Goal: Transaction & Acquisition: Book appointment/travel/reservation

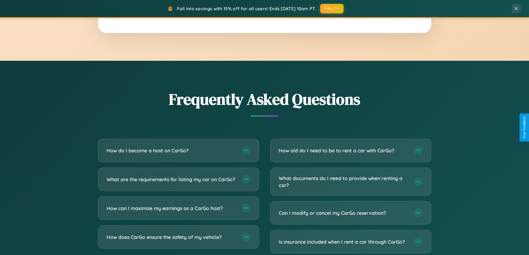
scroll to position [1069, 0]
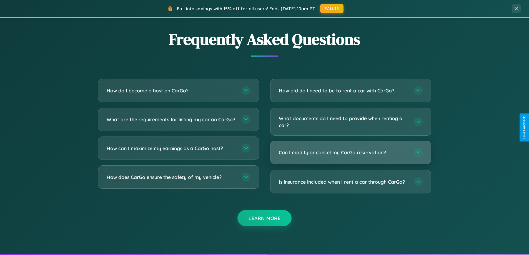
click at [351, 153] on h3 "Can I modify or cancel my CarGo reservation?" at bounding box center [343, 152] width 129 height 7
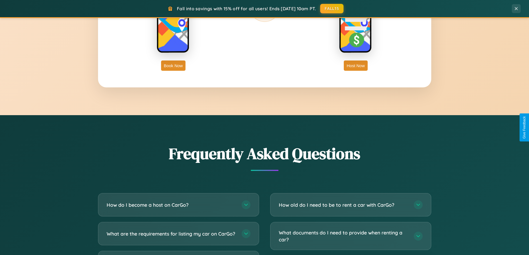
scroll to position [952, 0]
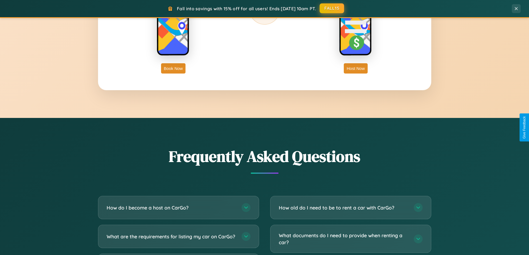
click at [332, 8] on button "FALL15" at bounding box center [332, 8] width 24 height 10
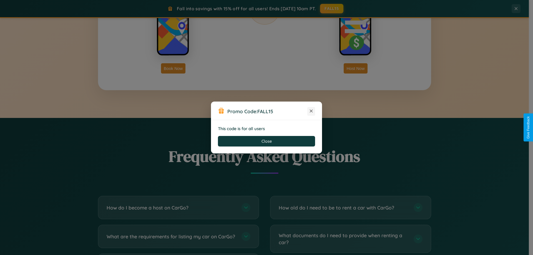
click at [311, 111] on icon at bounding box center [312, 111] width 6 height 6
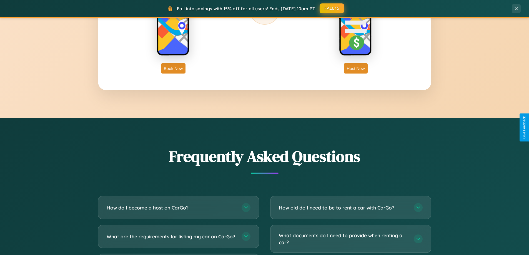
click at [332, 8] on button "FALL15" at bounding box center [332, 8] width 24 height 10
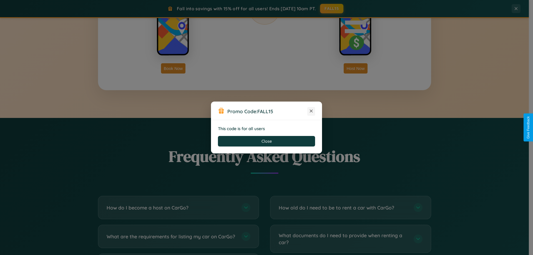
click at [311, 111] on icon at bounding box center [312, 111] width 6 height 6
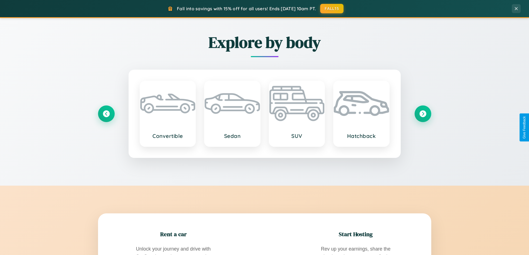
scroll to position [0, 0]
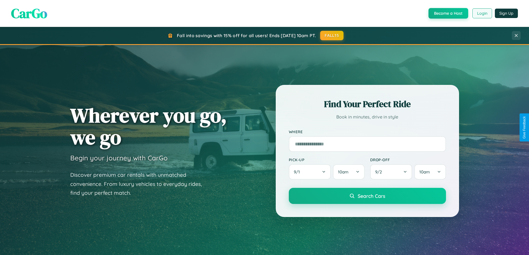
click at [482, 13] on button "Login" at bounding box center [483, 13] width 20 height 10
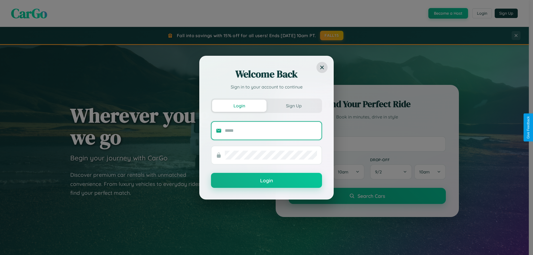
click at [271, 131] on input "text" at bounding box center [271, 130] width 92 height 9
type input "**********"
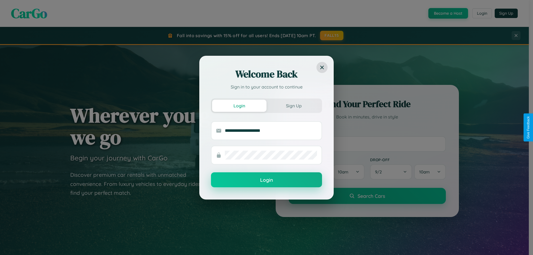
click at [267, 180] on button "Login" at bounding box center [266, 180] width 111 height 15
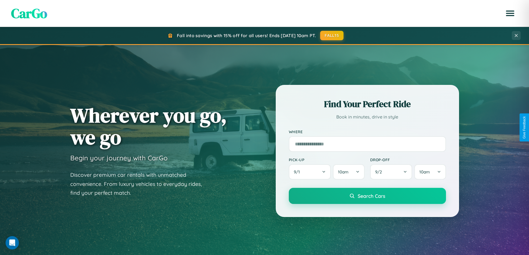
scroll to position [239, 0]
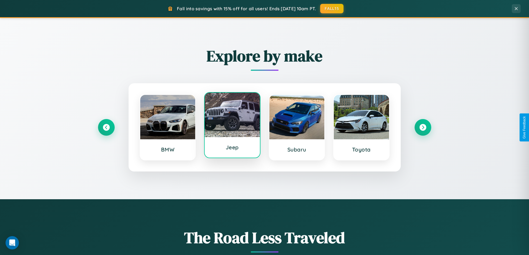
click at [232, 127] on div at bounding box center [232, 115] width 55 height 44
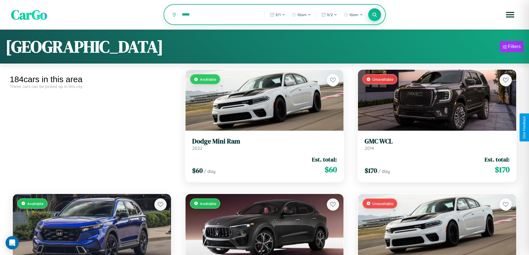
type input "*****"
click at [375, 15] on icon at bounding box center [374, 14] width 5 height 5
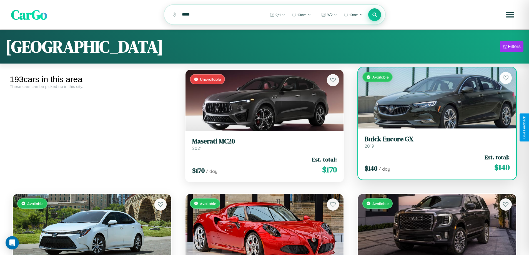
click at [434, 144] on link "Buick Encore GX 2019" at bounding box center [437, 142] width 145 height 14
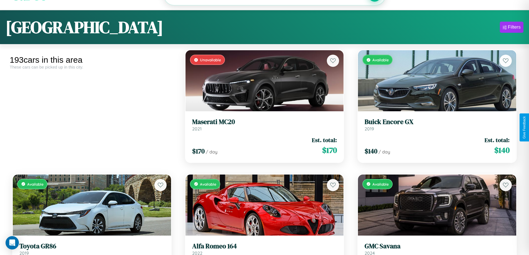
scroll to position [1198, 0]
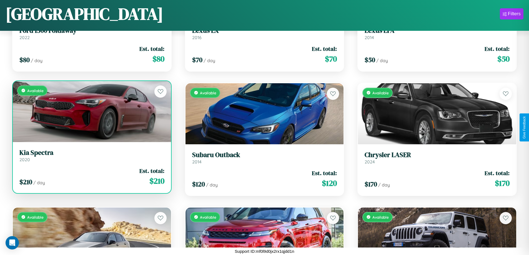
click at [91, 158] on link "Kia Spectra 2020" at bounding box center [91, 156] width 145 height 14
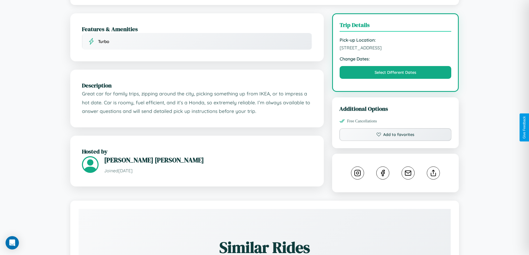
scroll to position [144, 0]
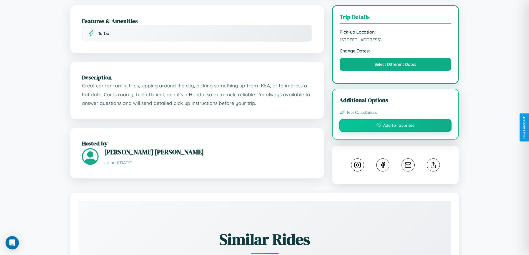
click at [396, 128] on button "Add to favorites" at bounding box center [395, 125] width 113 height 13
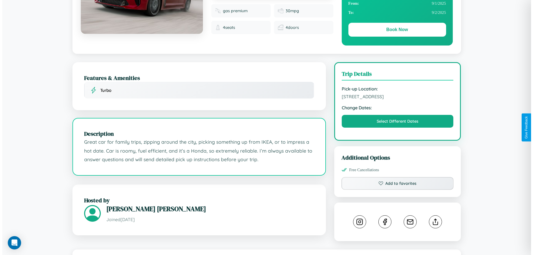
scroll to position [0, 0]
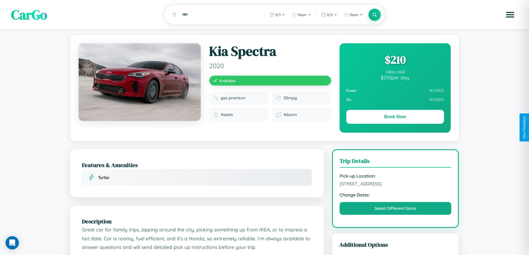
click at [395, 61] on div "$ 210" at bounding box center [395, 59] width 98 height 15
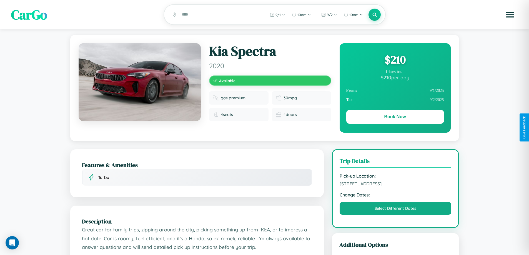
click at [395, 61] on div "$ 210" at bounding box center [395, 59] width 98 height 15
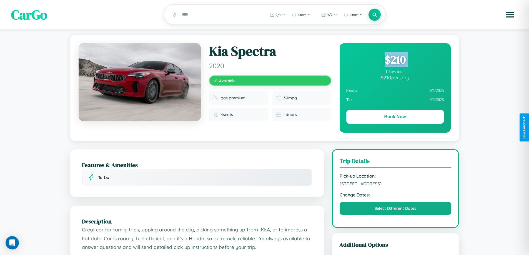
click at [395, 61] on div "$ 210" at bounding box center [395, 59] width 98 height 15
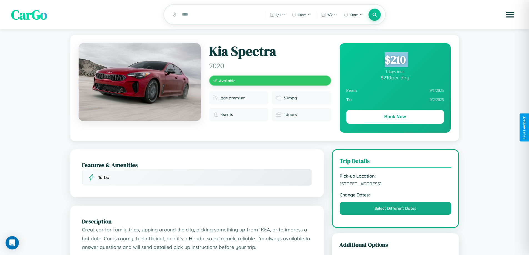
click at [395, 61] on div "$ 210" at bounding box center [395, 59] width 98 height 15
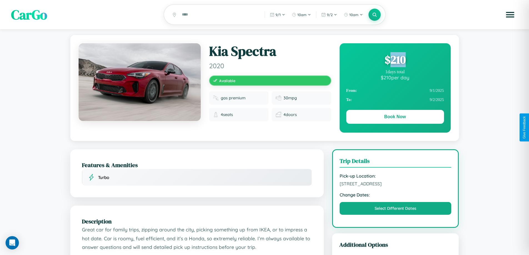
click at [395, 61] on div "$ 210" at bounding box center [395, 59] width 98 height 15
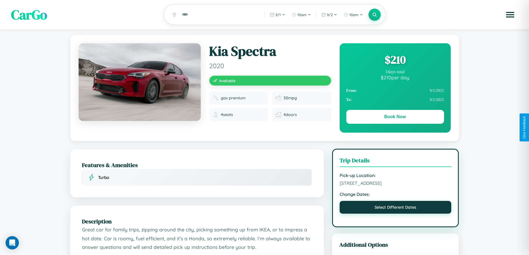
click at [396, 209] on button "Select Different Dates" at bounding box center [396, 207] width 112 height 13
select select "*"
select select "****"
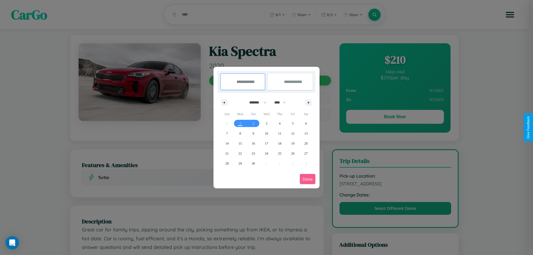
drag, startPoint x: 256, startPoint y: 103, endPoint x: 267, endPoint y: 111, distance: 14.2
click at [256, 103] on select "******* ******** ***** ***** *** **** **** ****** ********* ******* ******** **…" at bounding box center [257, 102] width 24 height 9
select select "*"
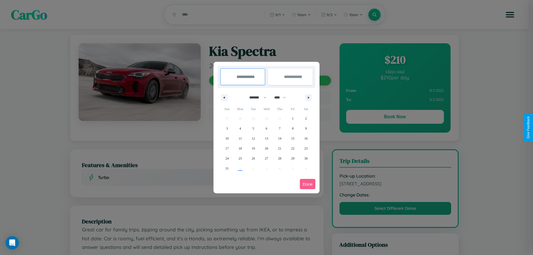
drag, startPoint x: 283, startPoint y: 98, endPoint x: 267, endPoint y: 111, distance: 21.3
click at [283, 98] on select "**** **** **** **** **** **** **** **** **** **** **** **** **** **** **** ****…" at bounding box center [280, 97] width 17 height 9
select select "****"
click at [227, 148] on span "16" at bounding box center [227, 149] width 3 height 10
type input "**********"
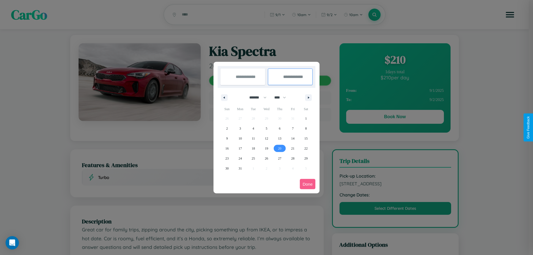
click at [280, 148] on span "20" at bounding box center [279, 149] width 3 height 10
type input "**********"
click at [308, 184] on button "Done" at bounding box center [308, 184] width 16 height 10
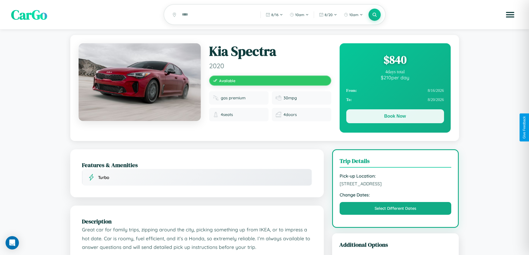
click at [395, 118] on button "Book Now" at bounding box center [395, 116] width 98 height 14
